Goal: Navigation & Orientation: Find specific page/section

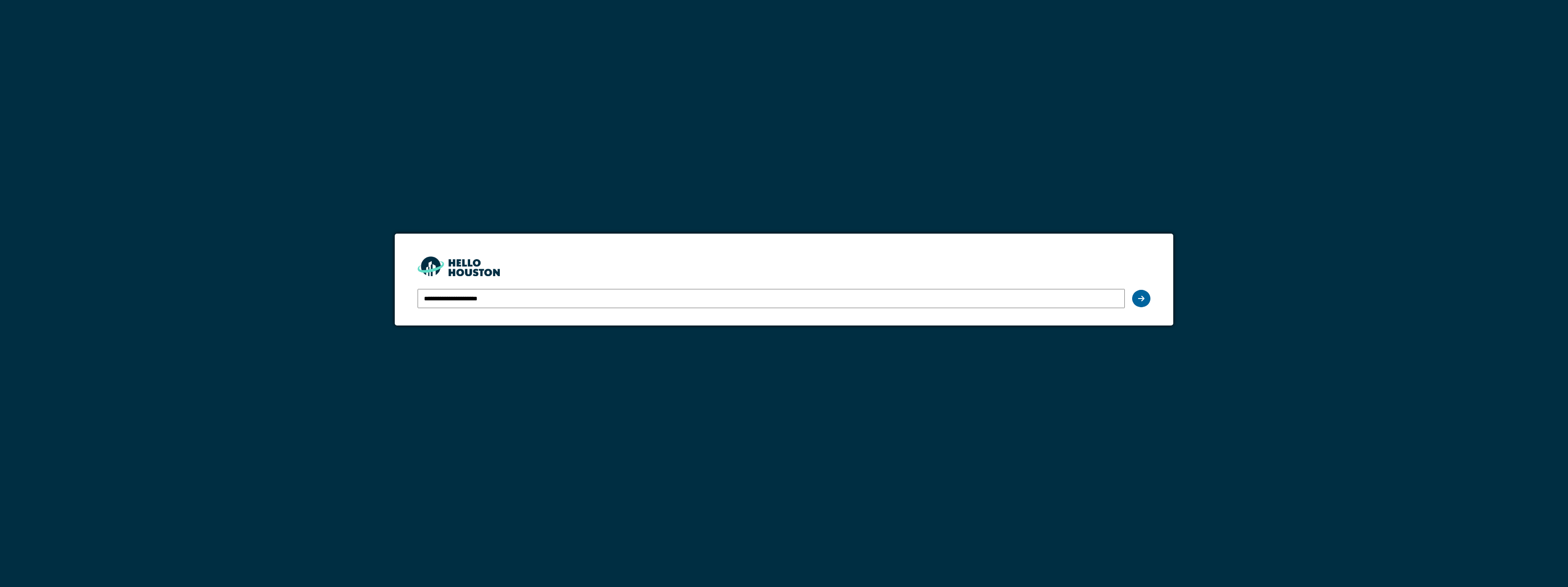
click at [1142, 300] on icon at bounding box center [1141, 298] width 6 height 7
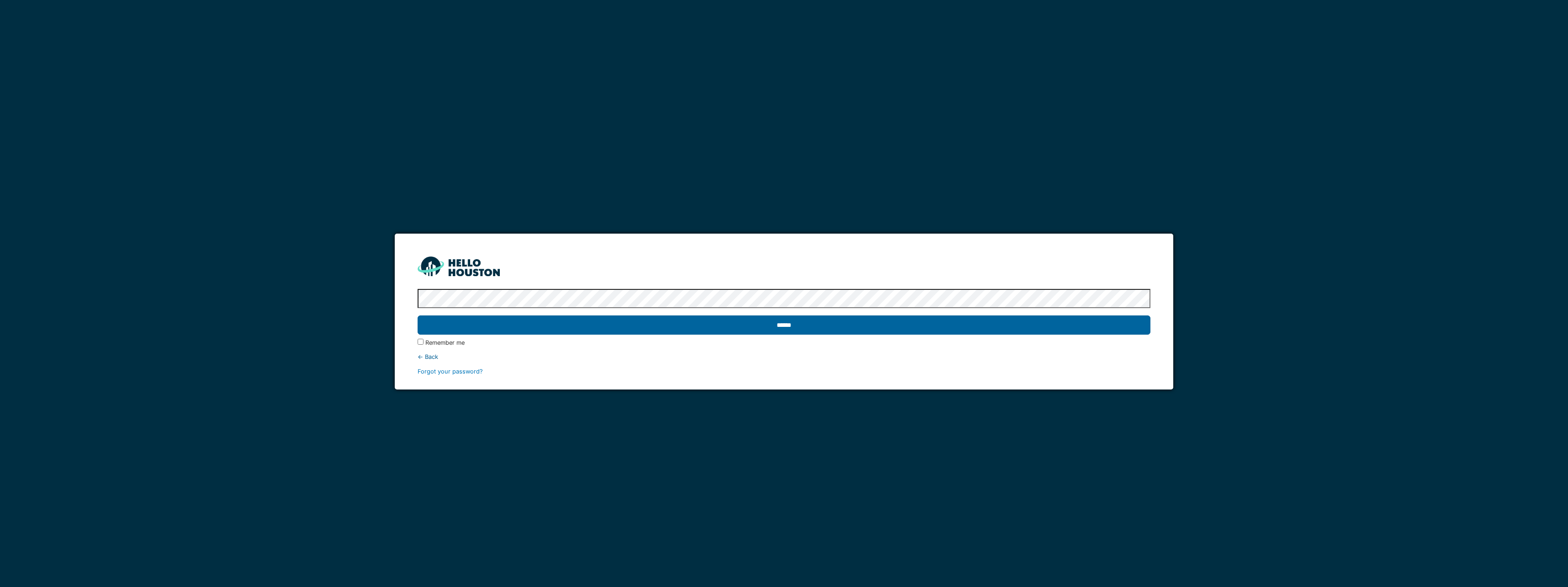
click at [961, 324] on input "******" at bounding box center [784, 325] width 732 height 19
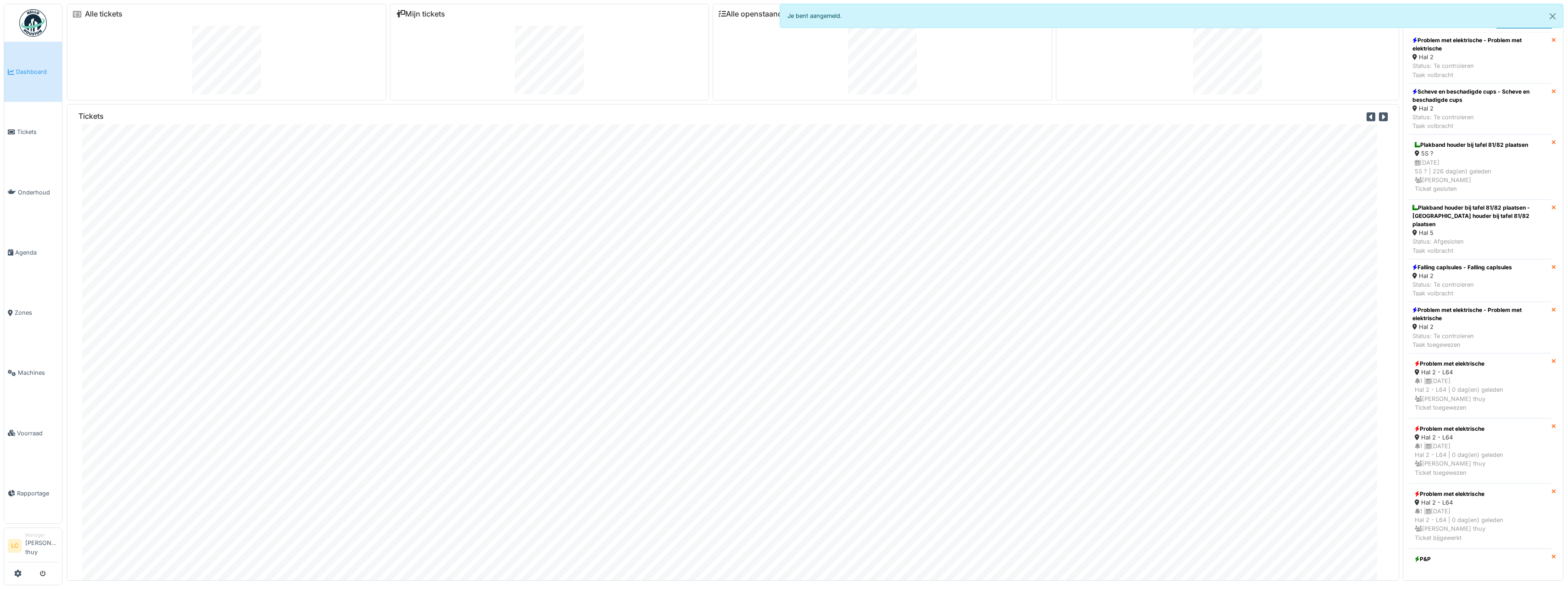
click at [41, 26] on img at bounding box center [33, 23] width 28 height 28
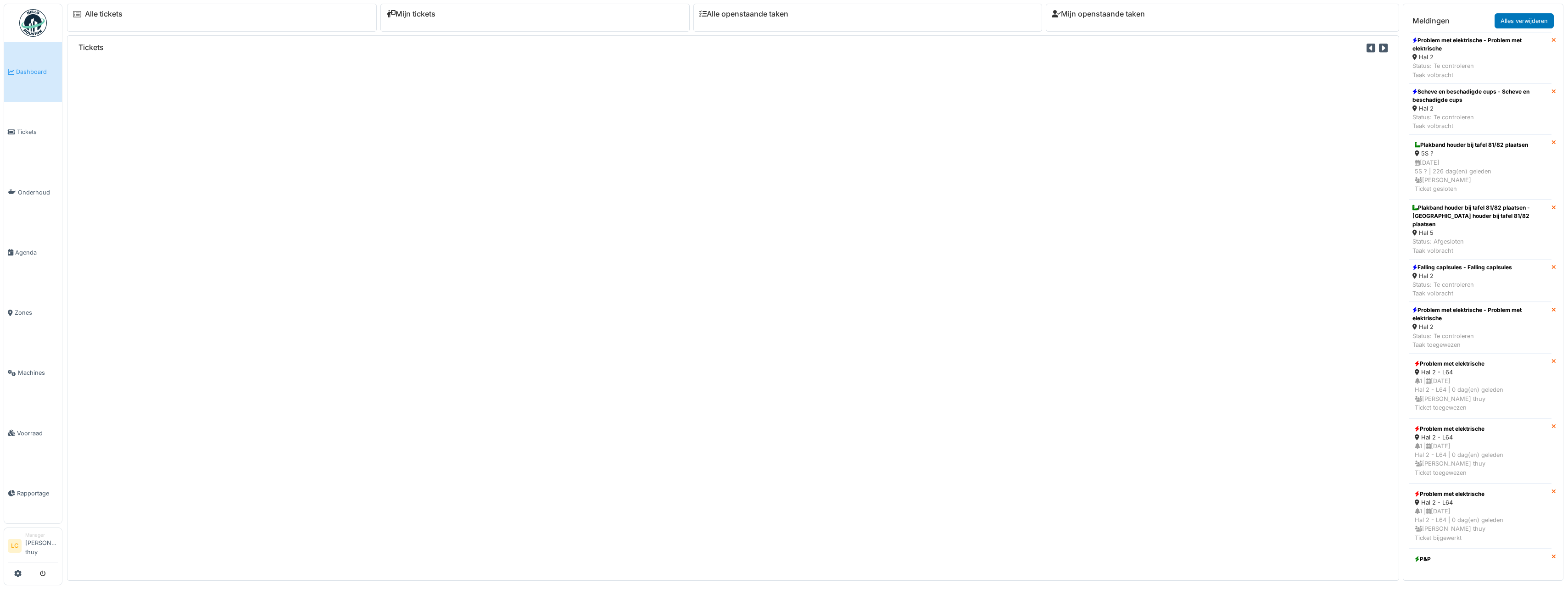
click at [30, 70] on span "Dashboard" at bounding box center [37, 72] width 42 height 9
click at [34, 135] on span "Tickets" at bounding box center [37, 132] width 41 height 9
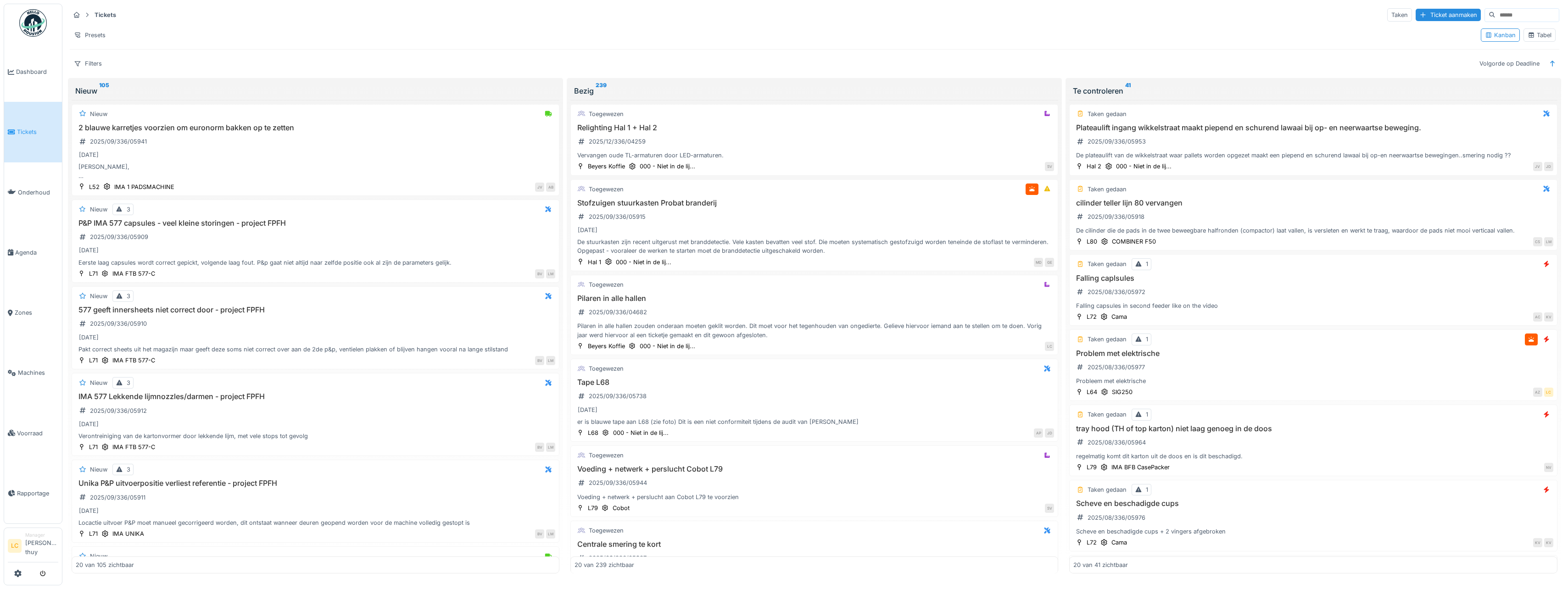
click at [37, 33] on img at bounding box center [33, 23] width 28 height 28
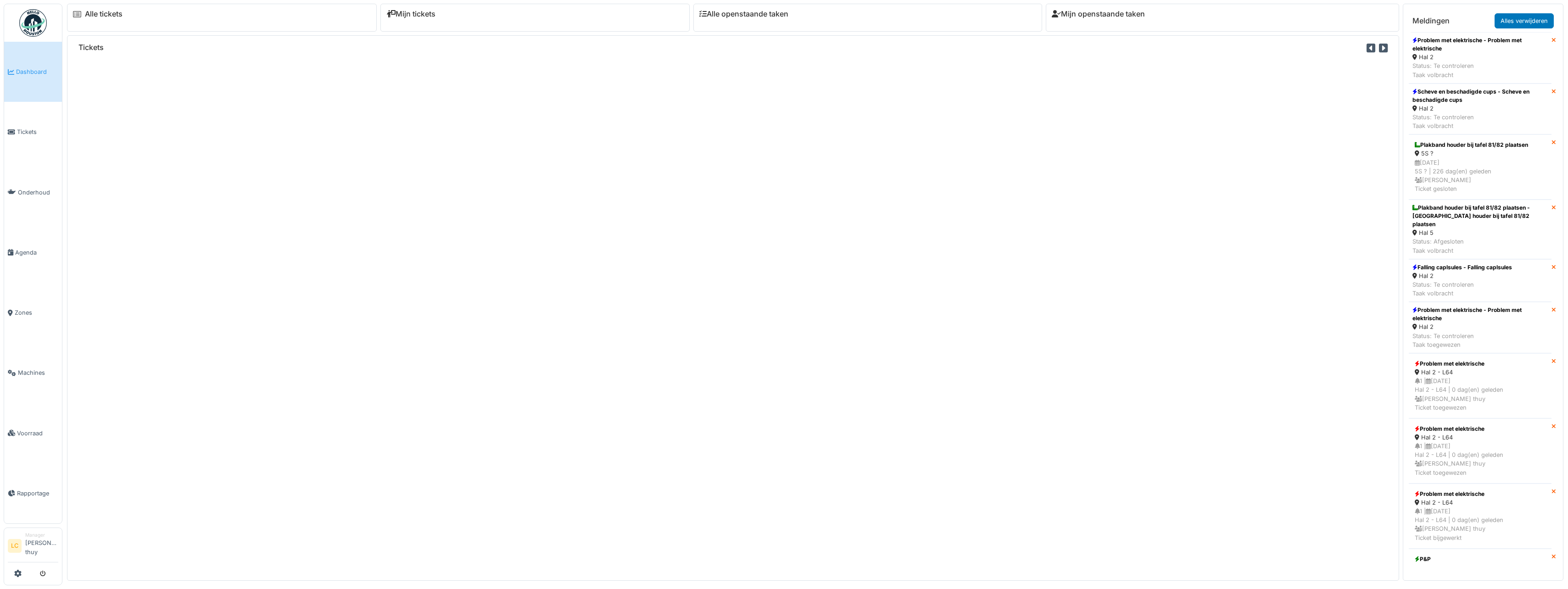
click at [35, 18] on img at bounding box center [33, 23] width 28 height 28
click at [39, 25] on img at bounding box center [33, 23] width 28 height 28
click at [557, 65] on div "Tickets" at bounding box center [732, 308] width 1332 height 546
